Goal: Information Seeking & Learning: Learn about a topic

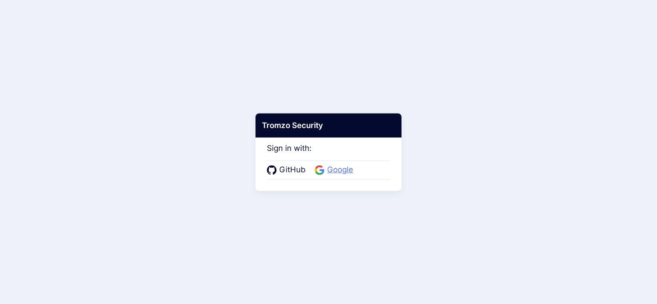
click at [339, 172] on span "Google" at bounding box center [339, 170] width 31 height 12
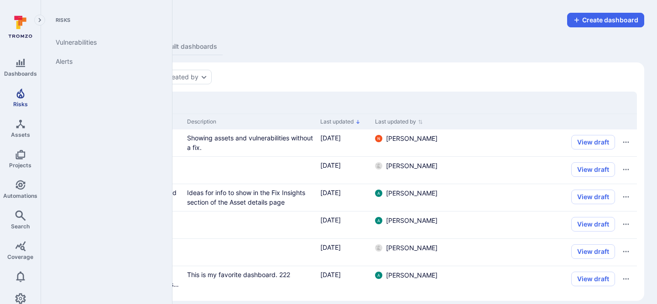
click at [18, 98] on icon "Risks" at bounding box center [20, 93] width 11 height 11
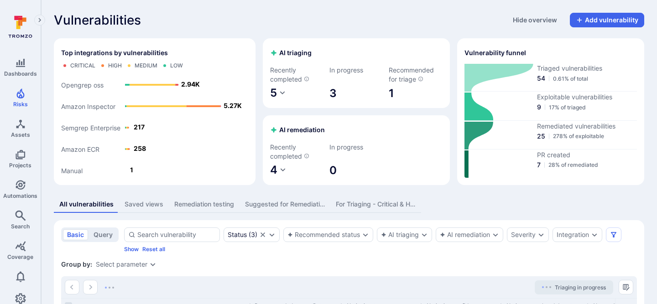
click at [382, 27] on div "Vulnerabilities Hide overview Add vulnerability Top integrations by vulnerabili…" at bounding box center [349, 237] width 616 height 474
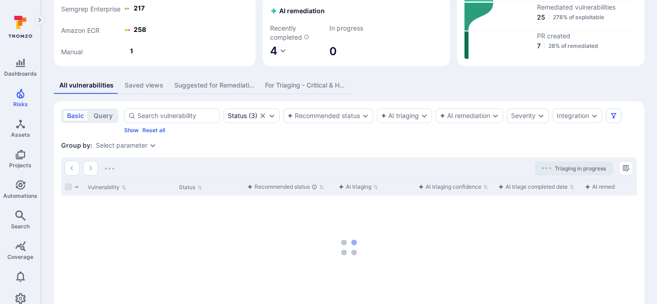
scroll to position [163, 0]
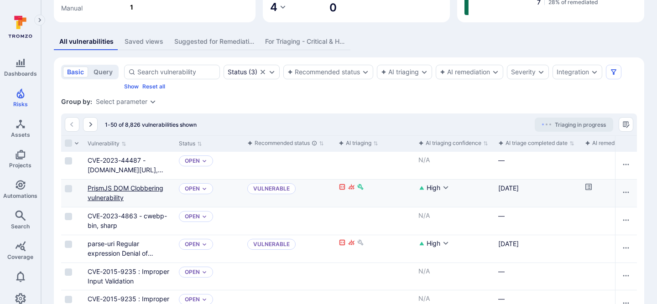
click at [103, 192] on link "PrismJS DOM Clobbering vulnerability" at bounding box center [126, 192] width 76 height 17
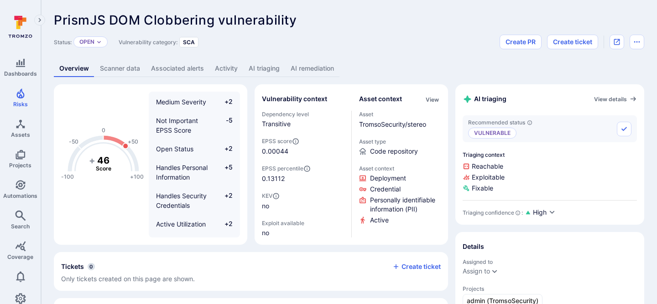
click at [279, 71] on link "AI triaging" at bounding box center [264, 68] width 42 height 17
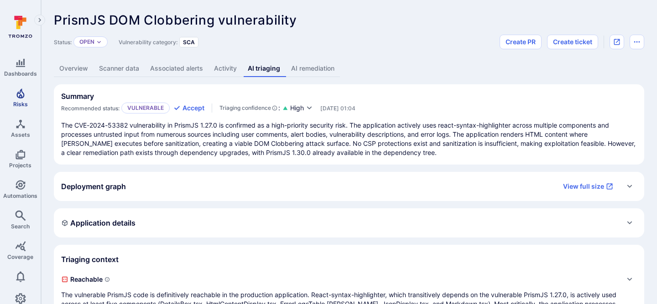
click at [28, 99] on link "Risks" at bounding box center [20, 97] width 41 height 27
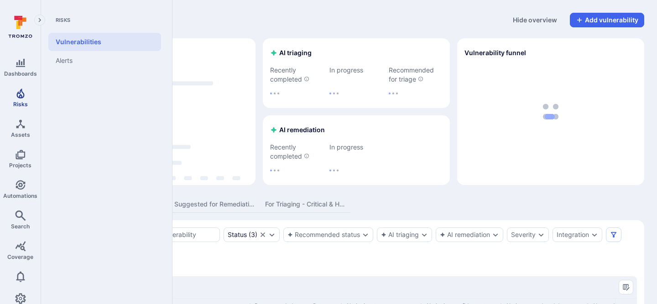
click at [22, 99] on link "Risks" at bounding box center [20, 97] width 41 height 27
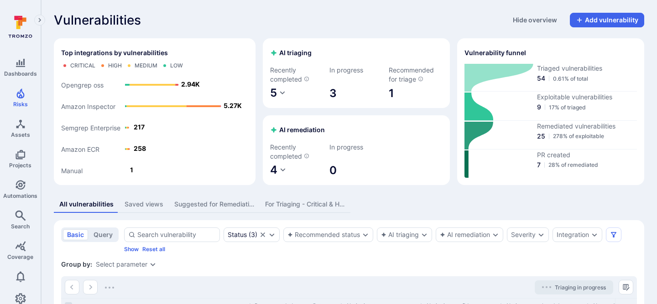
scroll to position [169, 0]
